Goal: Information Seeking & Learning: Learn about a topic

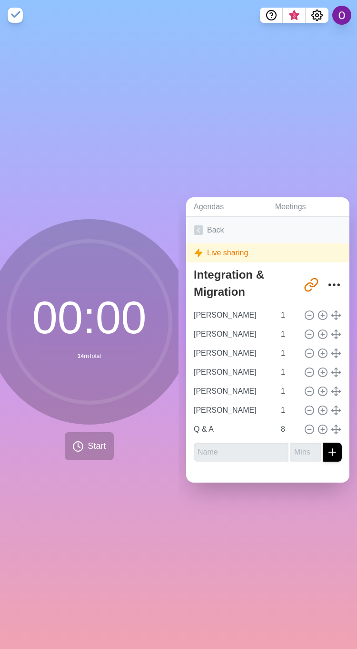
click at [200, 227] on icon at bounding box center [199, 230] width 10 height 10
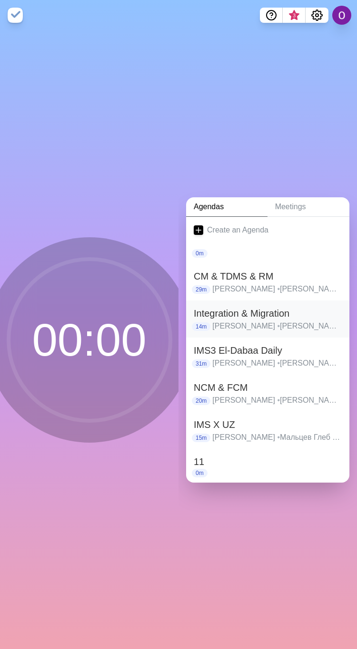
click at [244, 313] on h2 "Integration & Migration" at bounding box center [268, 313] width 148 height 14
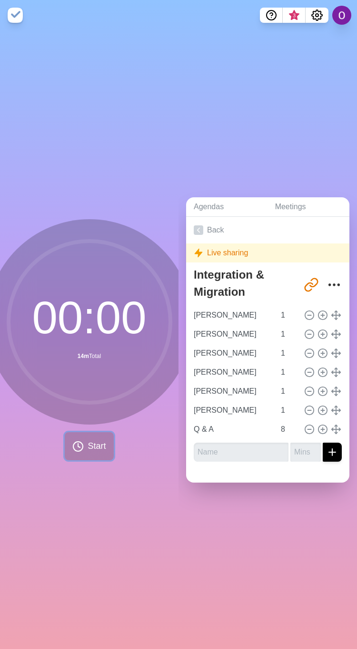
click at [88, 444] on span "Start" at bounding box center [97, 446] width 18 height 13
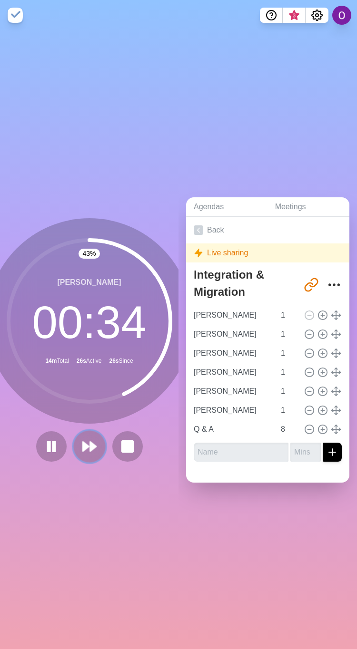
click at [88, 450] on button at bounding box center [89, 446] width 32 height 32
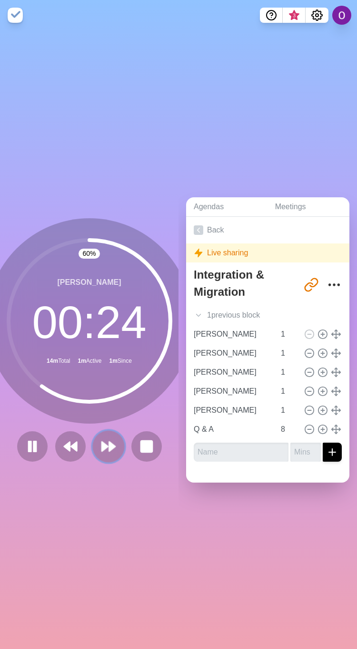
click at [110, 445] on icon at bounding box center [108, 447] width 16 height 16
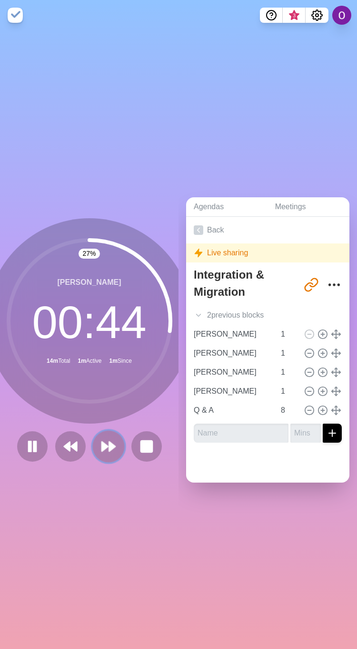
click at [93, 445] on button at bounding box center [108, 446] width 32 height 32
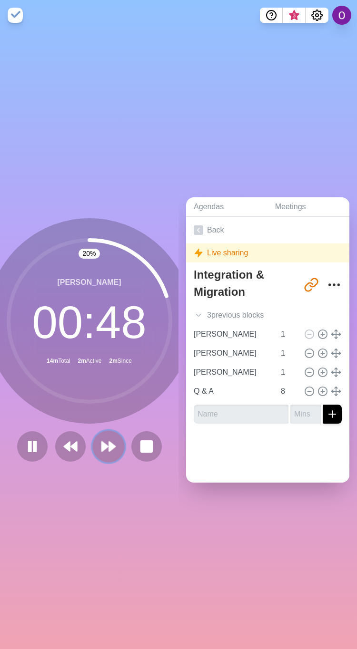
click at [110, 430] on button at bounding box center [108, 446] width 32 height 32
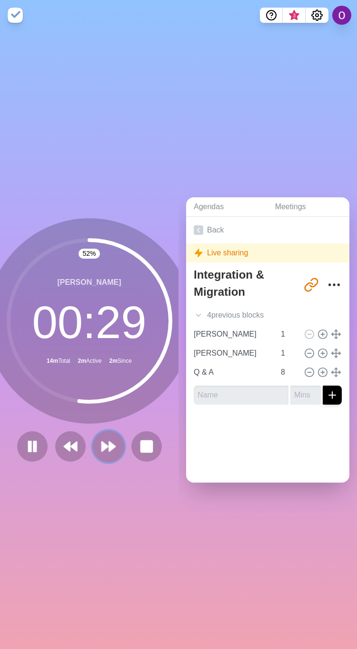
click at [102, 444] on polygon at bounding box center [105, 447] width 6 height 10
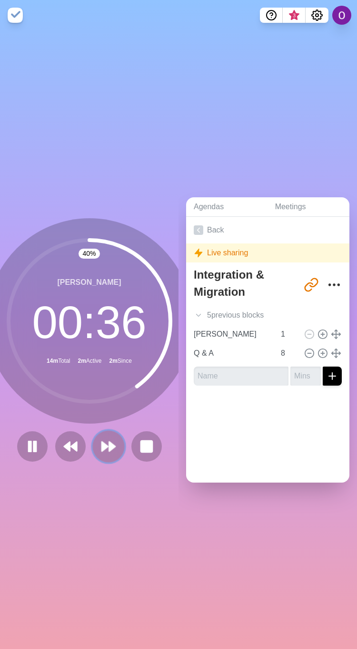
click at [102, 444] on polygon at bounding box center [105, 447] width 6 height 10
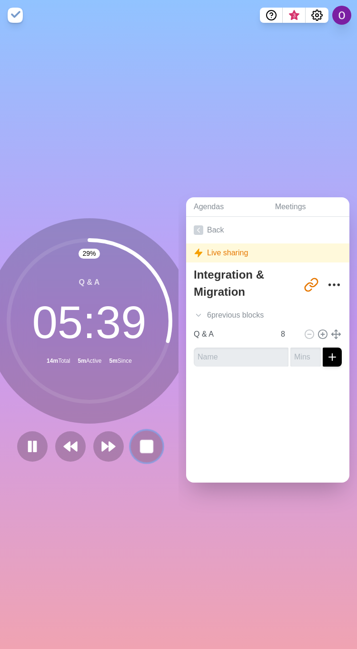
click at [143, 442] on rect at bounding box center [146, 446] width 12 height 12
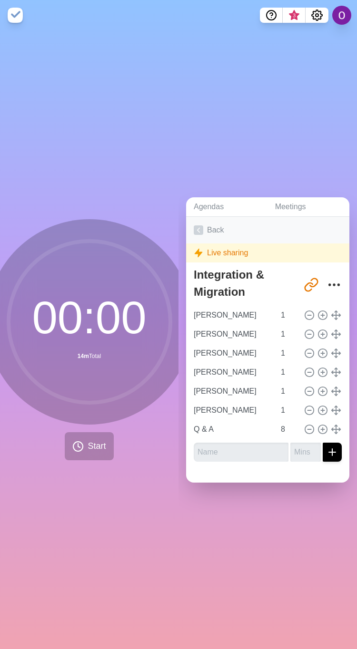
click at [197, 227] on icon at bounding box center [199, 230] width 10 height 10
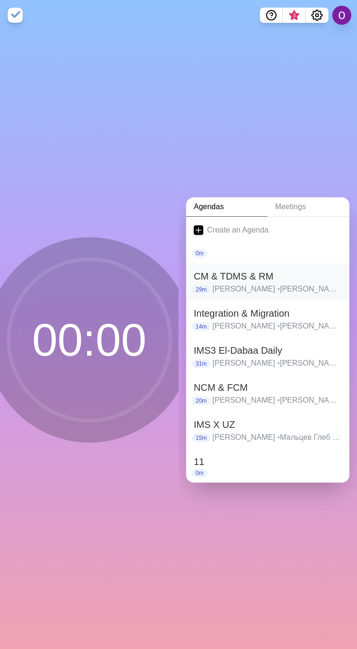
click at [245, 283] on p "[PERSON_NAME] • [PERSON_NAME] • [PERSON_NAME] • [PERSON_NAME] • [PERSON_NAME] •…" at bounding box center [276, 288] width 129 height 11
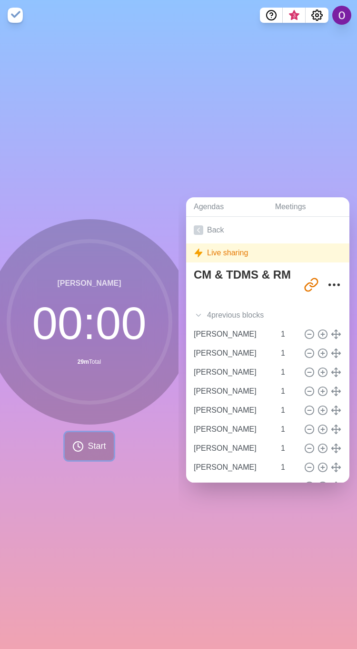
click at [88, 446] on span "Start" at bounding box center [97, 446] width 18 height 13
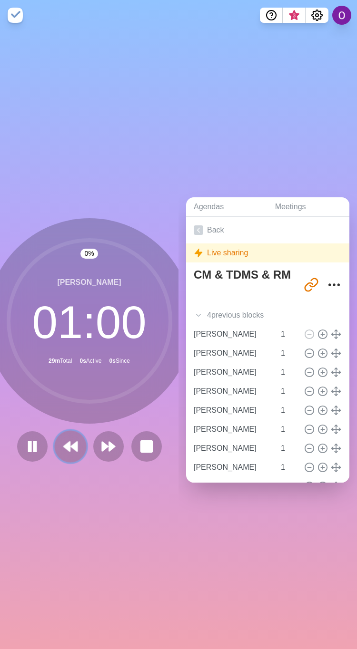
click at [66, 449] on icon at bounding box center [70, 447] width 16 height 16
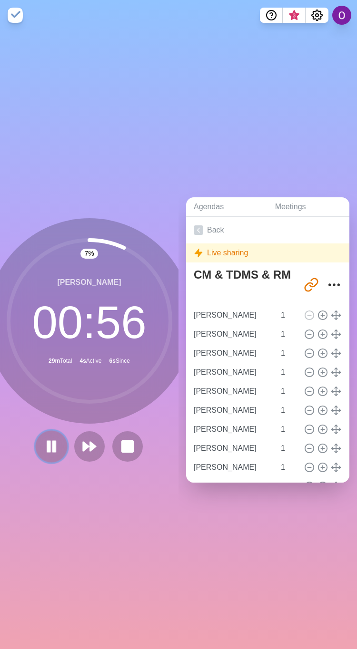
click at [47, 441] on rect at bounding box center [48, 446] width 3 height 10
click at [81, 446] on icon at bounding box center [89, 447] width 16 height 16
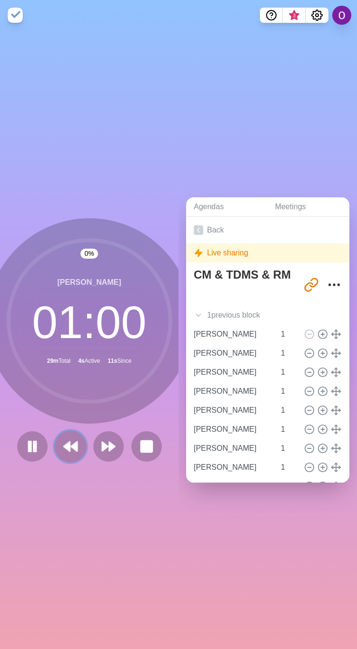
click at [62, 446] on icon at bounding box center [70, 447] width 16 height 16
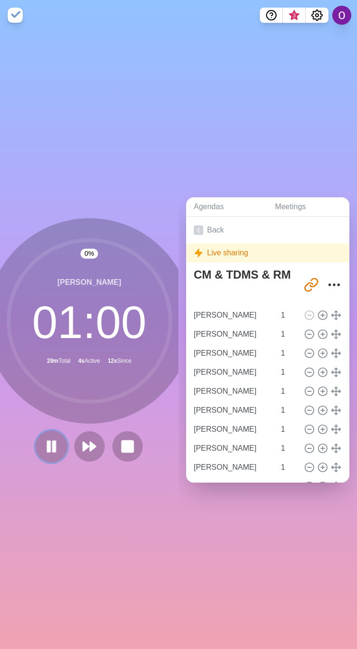
click at [52, 441] on rect at bounding box center [53, 446] width 3 height 10
click at [47, 441] on polygon at bounding box center [52, 446] width 10 height 12
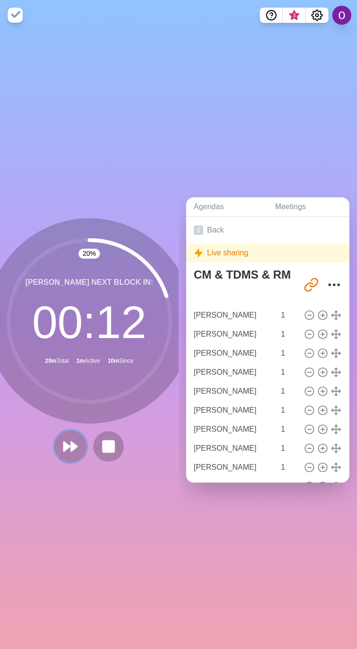
click at [64, 443] on icon at bounding box center [70, 447] width 16 height 16
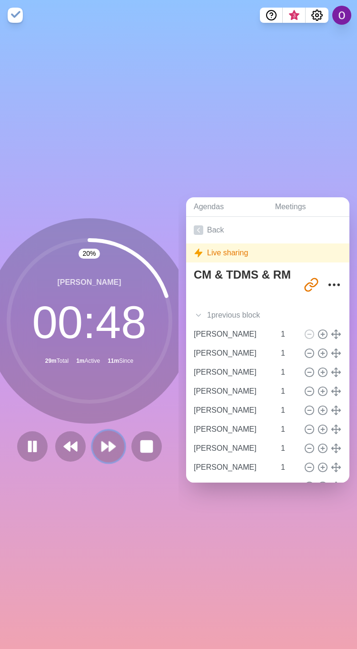
click at [107, 447] on icon at bounding box center [108, 447] width 16 height 16
click at [100, 444] on icon at bounding box center [108, 447] width 16 height 16
click at [107, 448] on icon at bounding box center [108, 447] width 16 height 16
click at [109, 444] on polygon at bounding box center [112, 447] width 6 height 10
click at [100, 439] on icon at bounding box center [108, 447] width 16 height 16
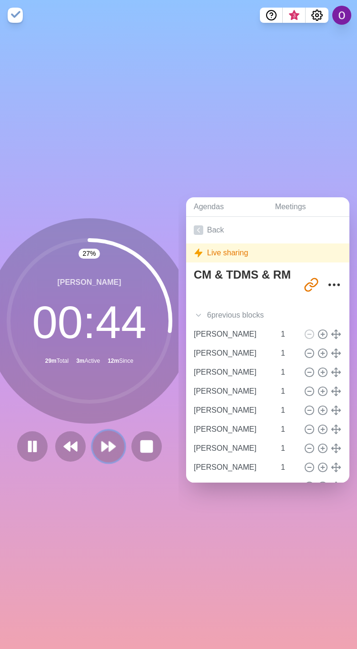
click at [102, 442] on polygon at bounding box center [105, 447] width 6 height 10
click at [103, 442] on polygon at bounding box center [105, 447] width 6 height 10
click at [102, 444] on polygon at bounding box center [105, 447] width 6 height 10
click at [102, 442] on polygon at bounding box center [105, 447] width 6 height 10
click at [109, 442] on polygon at bounding box center [112, 447] width 6 height 10
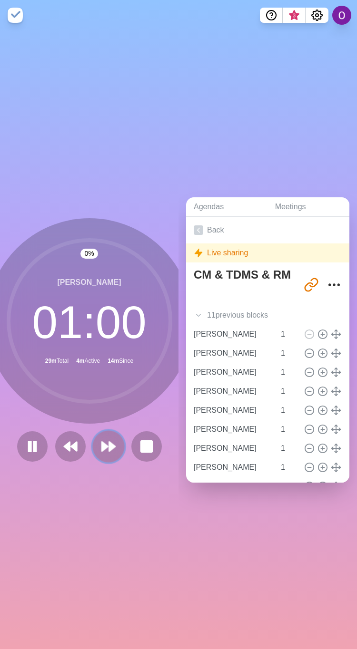
click at [109, 442] on polygon at bounding box center [112, 447] width 6 height 10
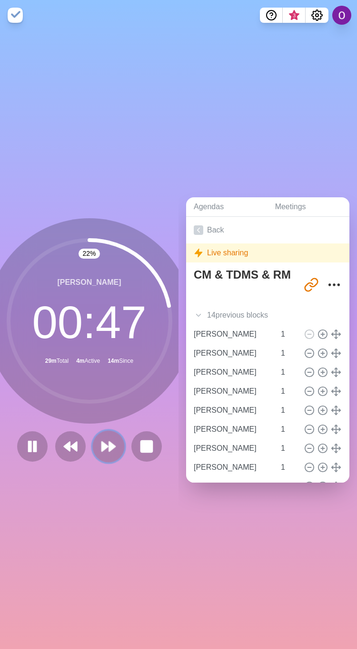
click at [100, 443] on icon at bounding box center [108, 447] width 16 height 16
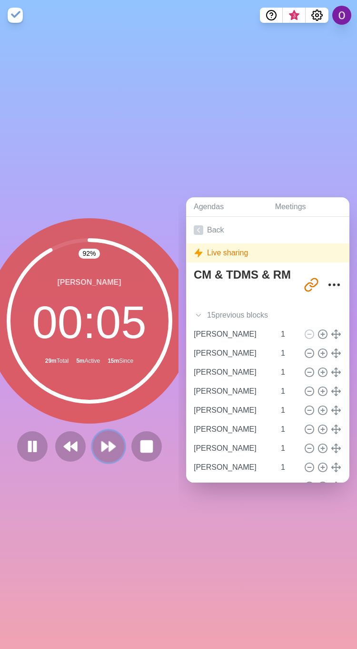
click at [102, 443] on polygon at bounding box center [105, 447] width 6 height 10
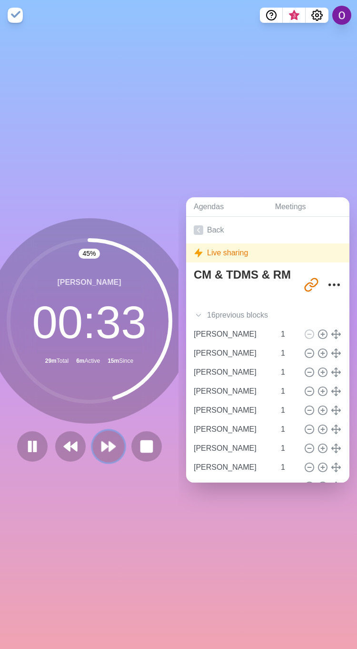
click at [102, 442] on polygon at bounding box center [105, 447] width 6 height 10
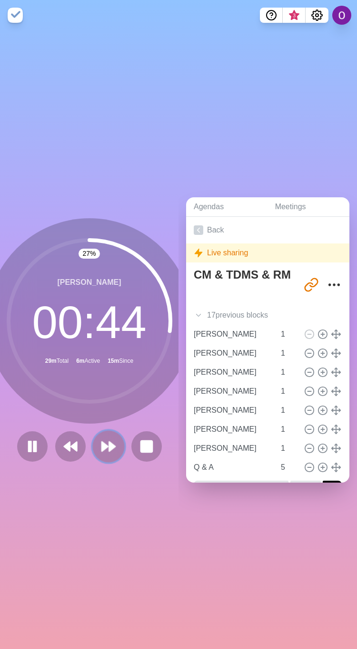
click at [102, 442] on polygon at bounding box center [105, 447] width 6 height 10
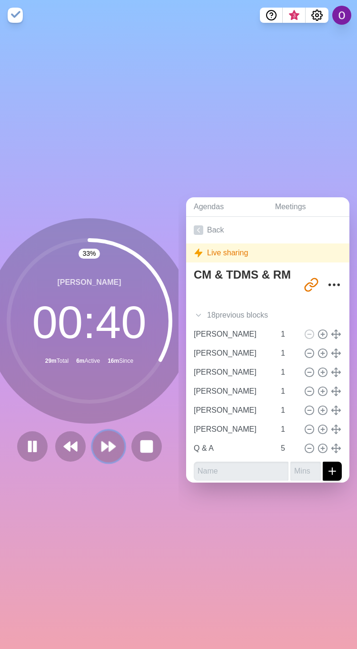
click at [102, 443] on polygon at bounding box center [105, 447] width 6 height 10
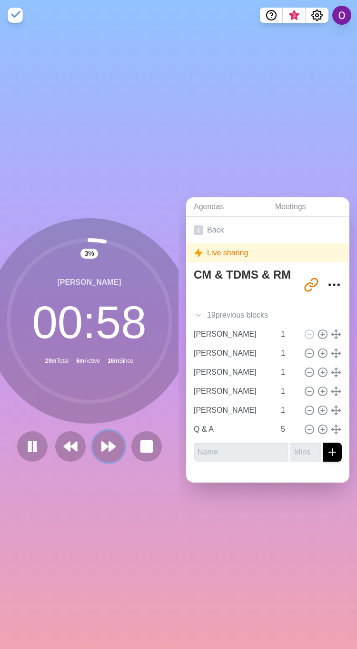
click at [102, 443] on polygon at bounding box center [105, 447] width 6 height 10
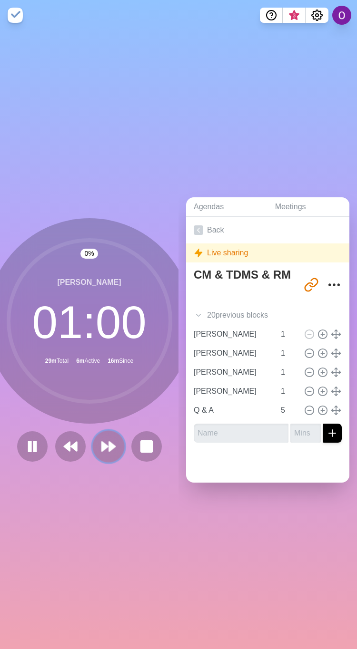
click at [102, 443] on polygon at bounding box center [105, 447] width 6 height 10
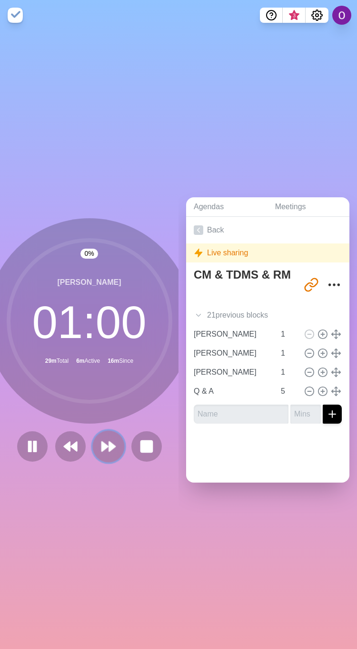
click at [102, 443] on polygon at bounding box center [105, 447] width 6 height 10
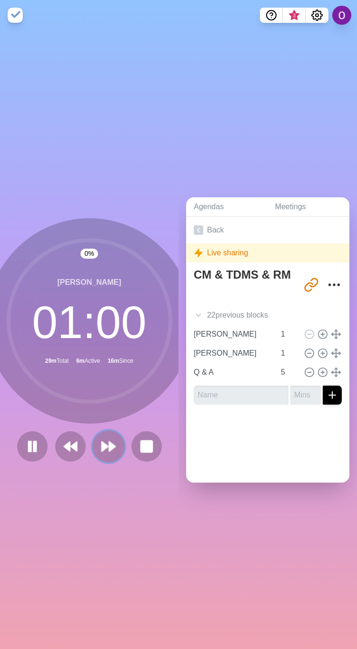
click at [102, 443] on polygon at bounding box center [105, 447] width 6 height 10
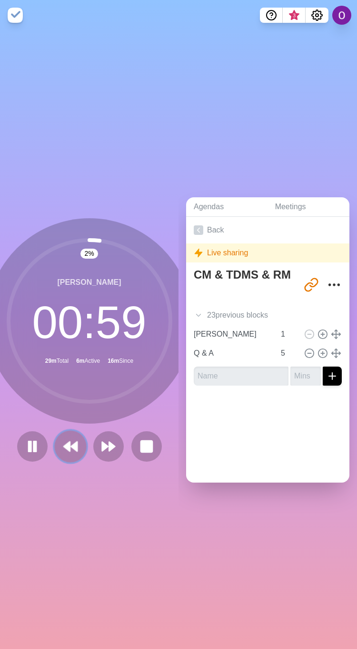
click at [64, 442] on polygon at bounding box center [67, 447] width 6 height 10
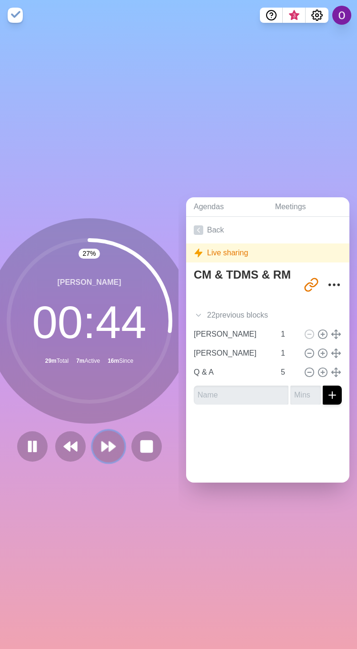
click at [102, 444] on polygon at bounding box center [105, 447] width 6 height 10
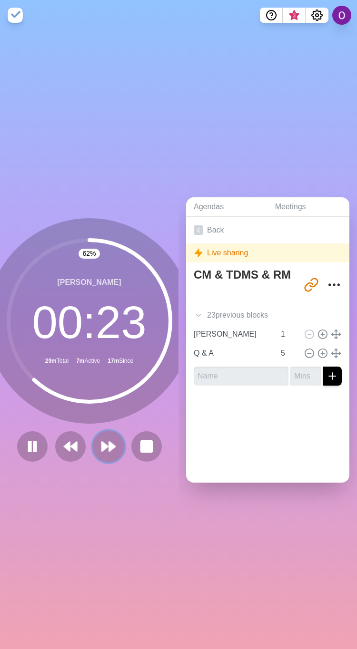
click at [100, 448] on icon at bounding box center [108, 447] width 16 height 16
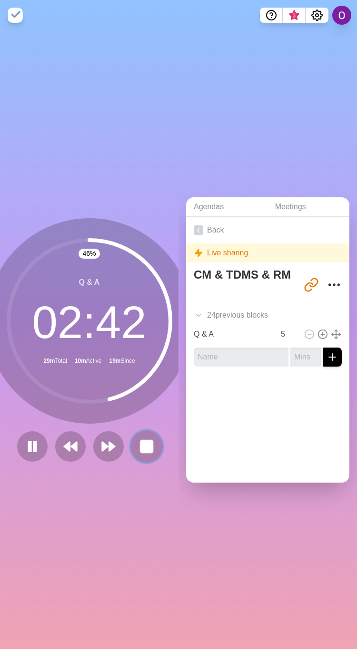
click at [142, 440] on rect at bounding box center [146, 446] width 12 height 12
